Goal: Transaction & Acquisition: Purchase product/service

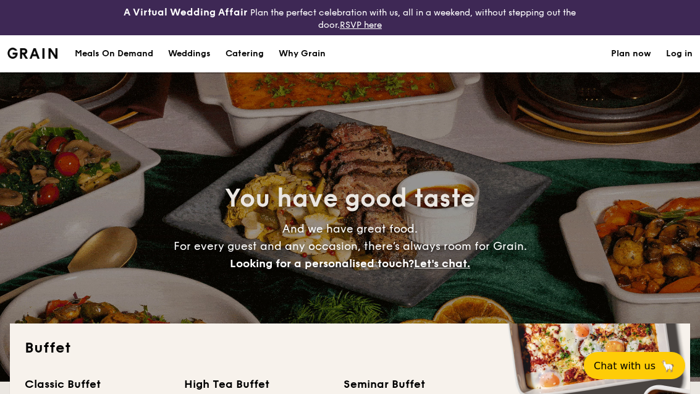
select select
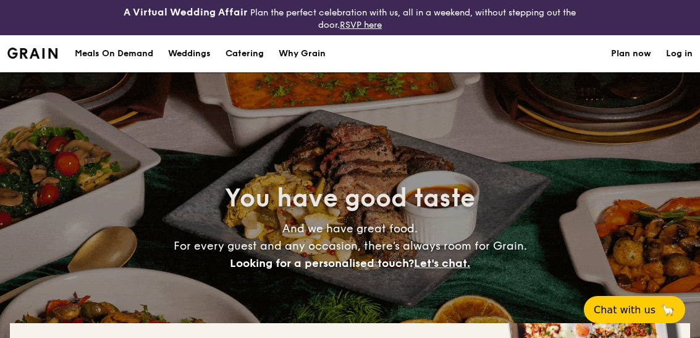
click at [101, 54] on div "Meals On Demand" at bounding box center [114, 53] width 79 height 37
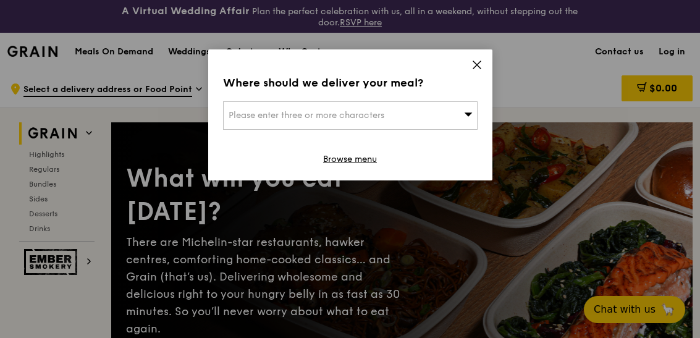
click at [461, 116] on div "Please enter three or more characters" at bounding box center [350, 115] width 255 height 28
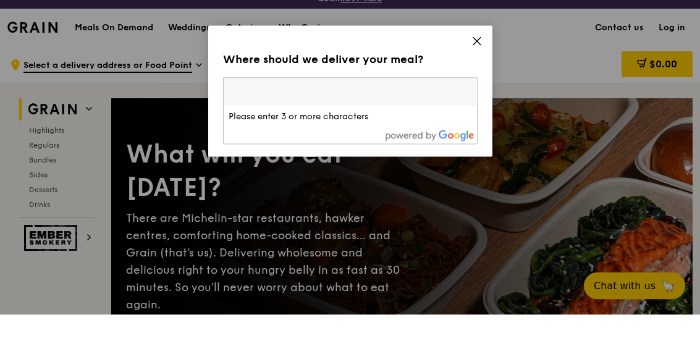
type input "416 Hougang Ave 10, #02-1304"
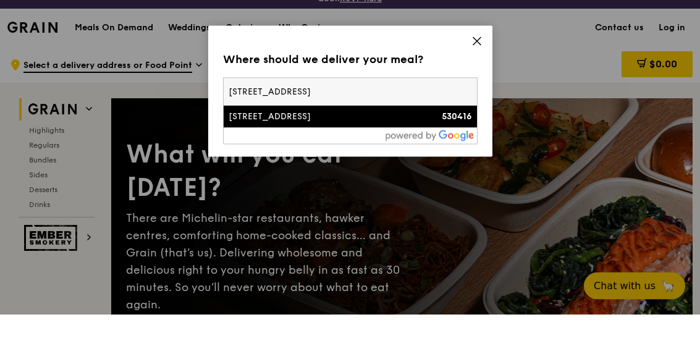
click at [314, 129] on li "416 Hougang Avenue 10 530416" at bounding box center [350, 140] width 253 height 22
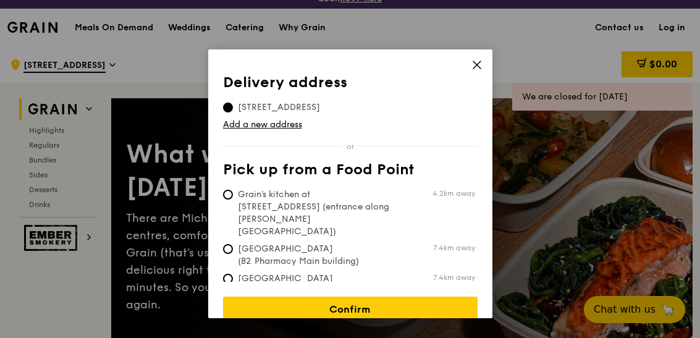
click at [216, 187] on div "Delivery address Pick up from a Food Point Delivery address 416 Hougang Avenue …" at bounding box center [350, 183] width 284 height 269
click at [438, 303] on link "Confirm" at bounding box center [350, 310] width 255 height 26
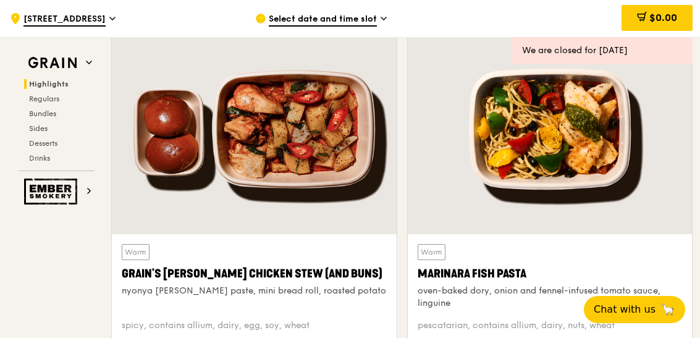
scroll to position [456, 0]
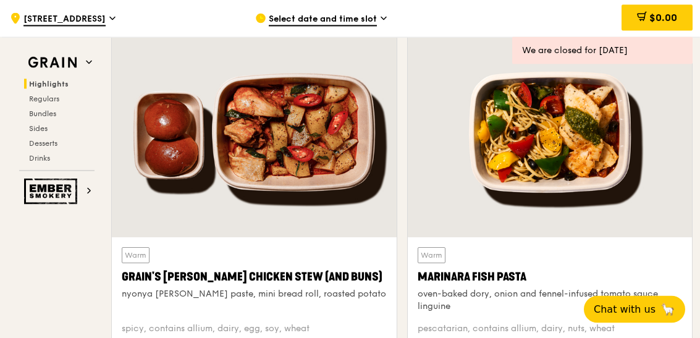
click at [311, 177] on div at bounding box center [254, 133] width 285 height 210
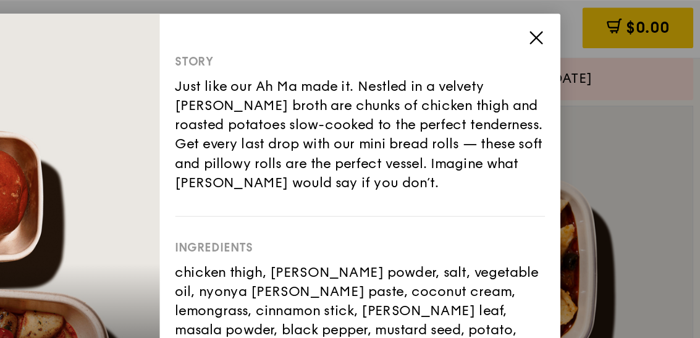
scroll to position [413, 0]
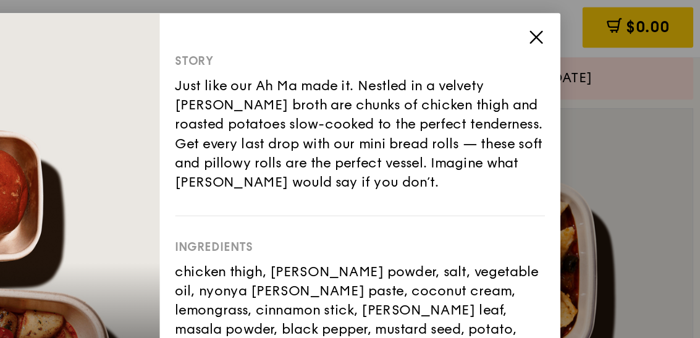
click at [587, 30] on icon at bounding box center [592, 24] width 11 height 11
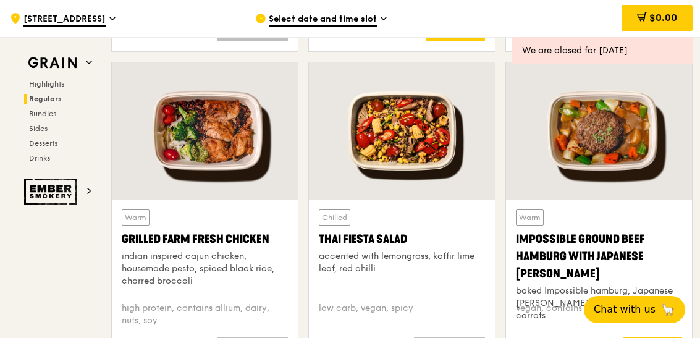
scroll to position [1425, 0]
